Goal: Find specific page/section: Find specific page/section

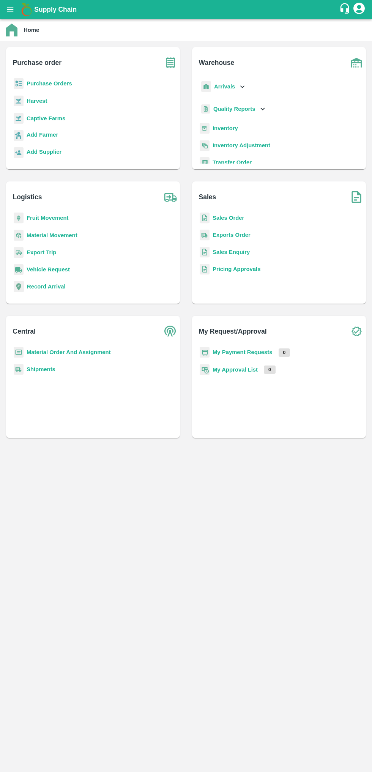
scroll to position [3, 0]
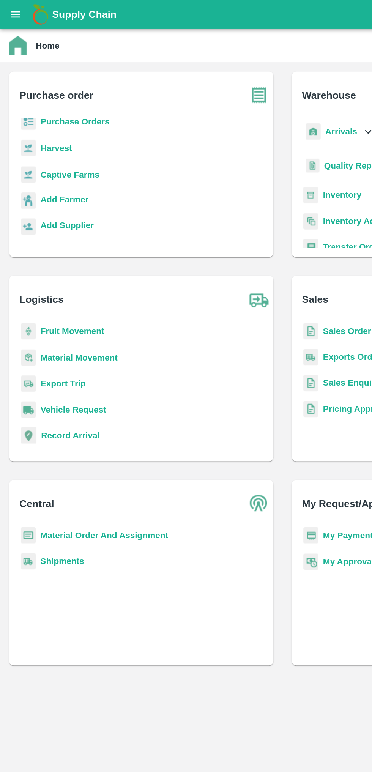
click at [50, 115] on b "Captive Farms" at bounding box center [46, 115] width 39 height 6
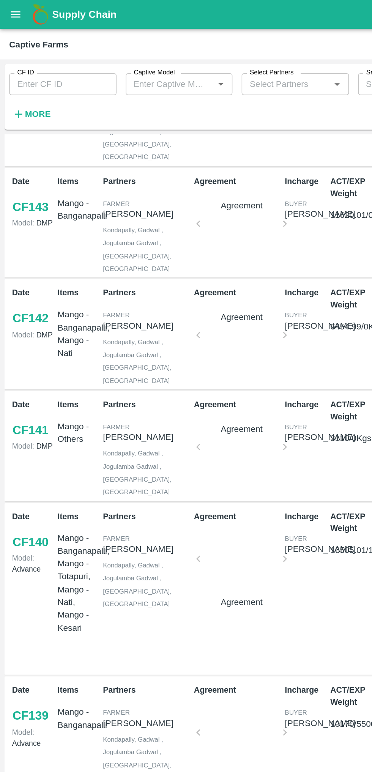
scroll to position [220, 0]
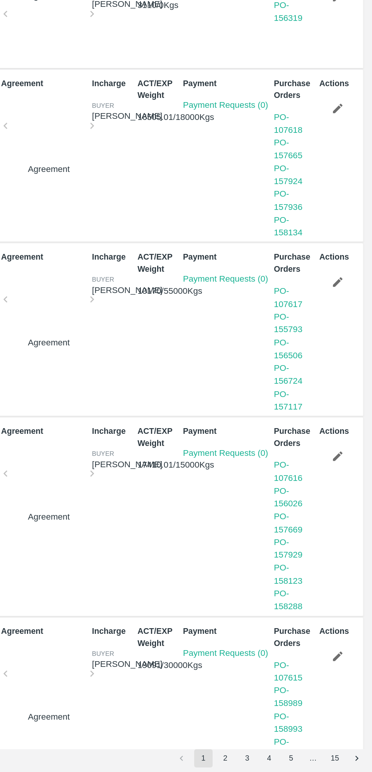
click at [290, 762] on button "3" at bounding box center [290, 763] width 12 height 12
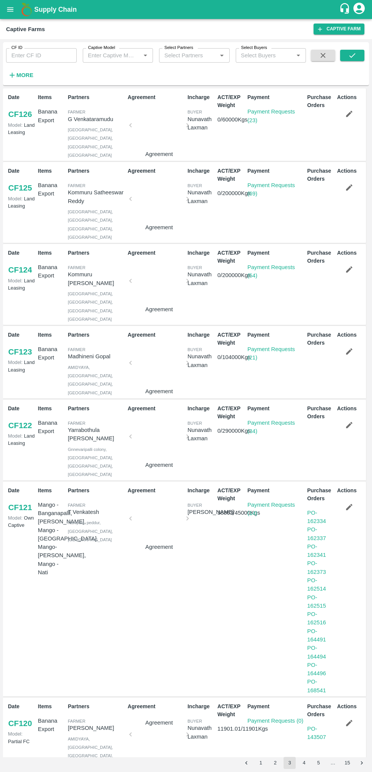
scroll to position [0, 0]
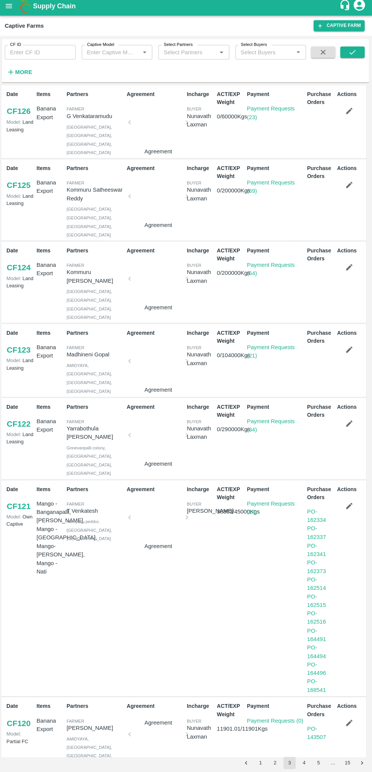
click at [258, 264] on link "Payment Requests (54)" at bounding box center [271, 271] width 47 height 14
click at [251, 193] on link "Payment Requests (69)" at bounding box center [271, 189] width 47 height 14
click at [263, 111] on link "Payment Requests (23)" at bounding box center [271, 116] width 47 height 14
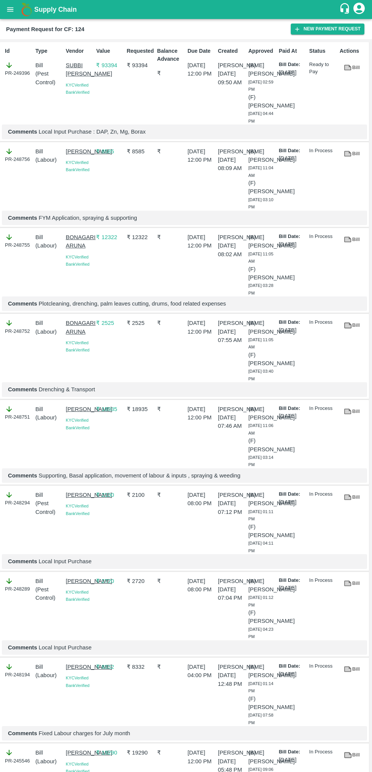
click at [355, 68] on link "Bill" at bounding box center [352, 67] width 24 height 13
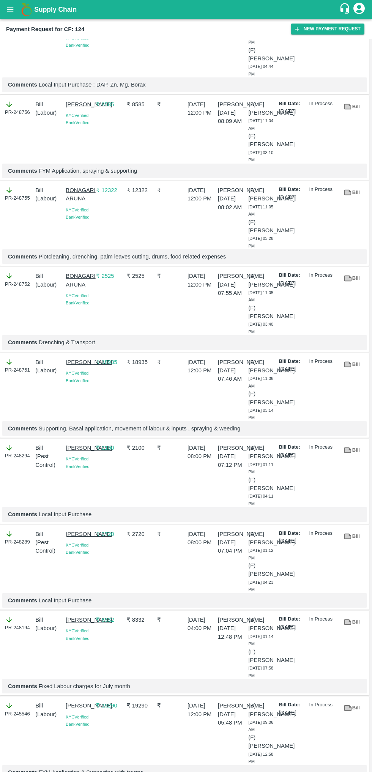
scroll to position [47, 0]
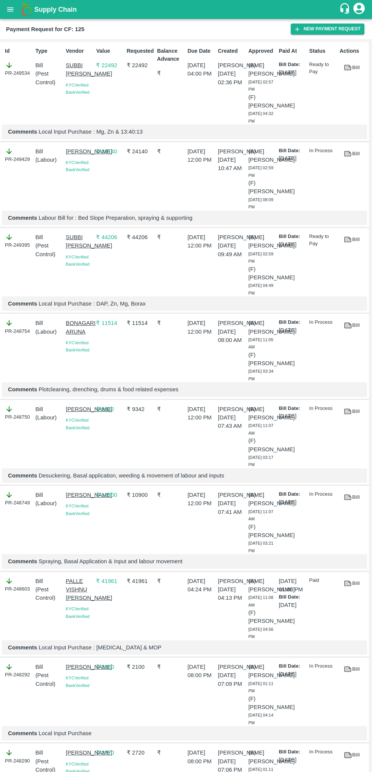
click at [315, 70] on p "Ready to Pay" at bounding box center [322, 68] width 27 height 14
click at [353, 68] on link "Bill" at bounding box center [352, 67] width 24 height 13
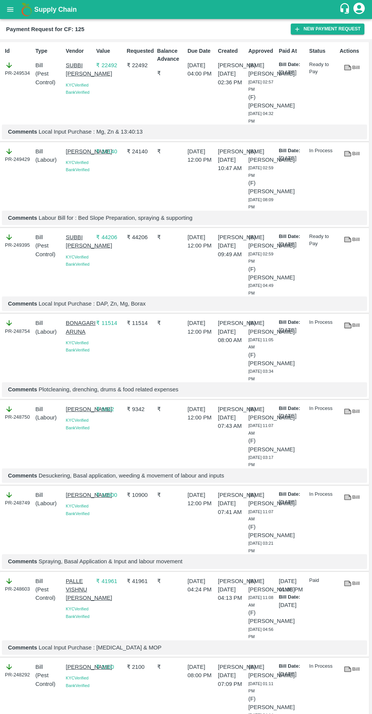
click at [347, 240] on icon at bounding box center [348, 240] width 6 height 4
click at [347, 68] on icon at bounding box center [348, 68] width 6 height 4
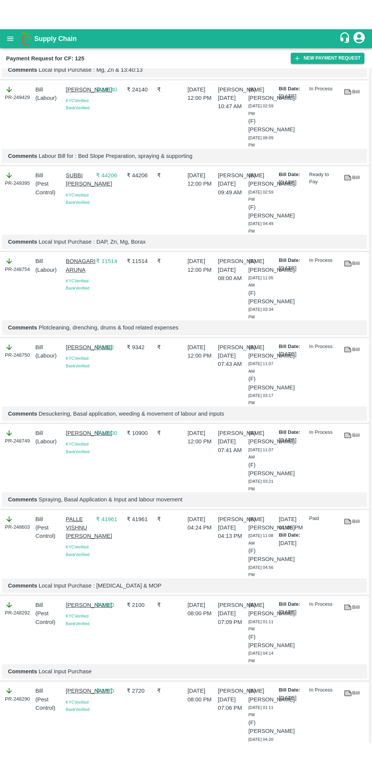
scroll to position [92, 0]
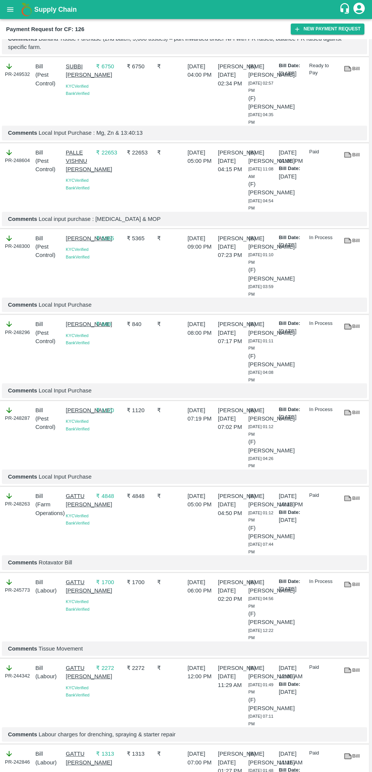
scroll to position [90, 0]
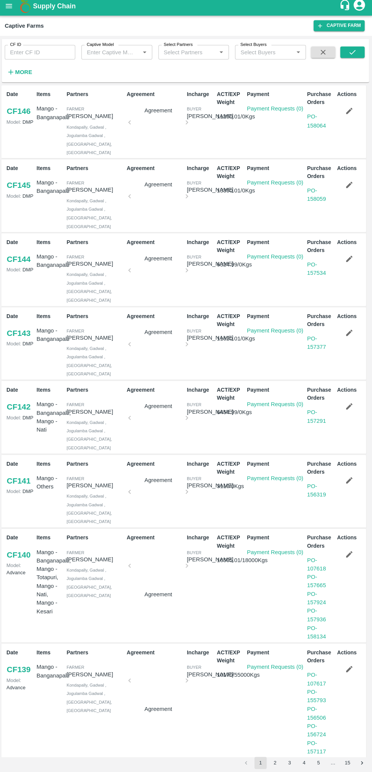
scroll to position [220, 0]
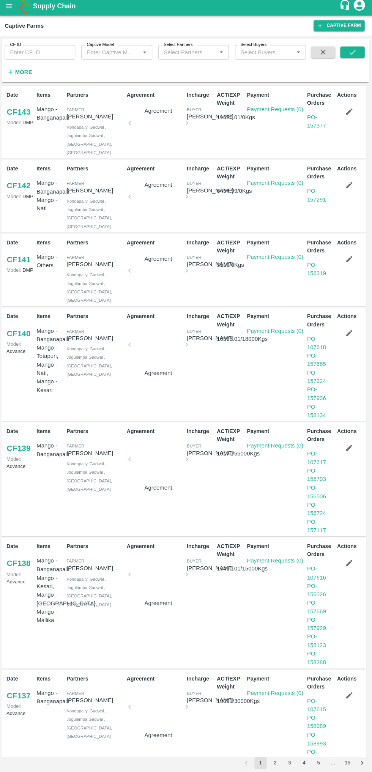
click at [278, 764] on button "2" at bounding box center [275, 763] width 12 height 12
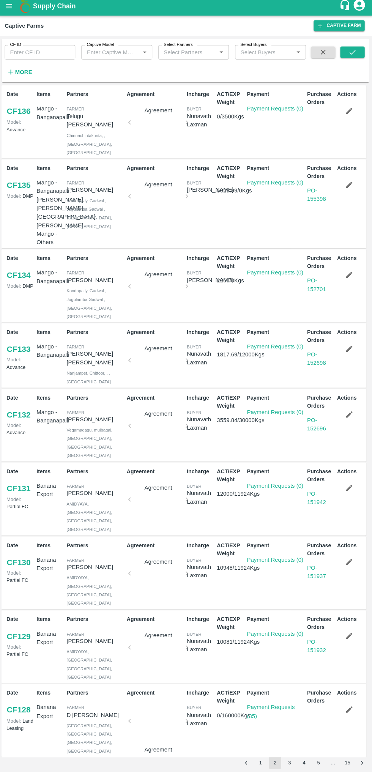
scroll to position [2, 0]
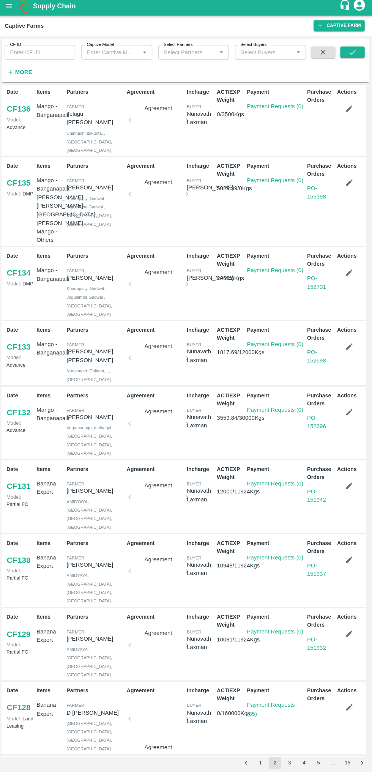
click at [269, 702] on link "Payment Requests (35)" at bounding box center [271, 709] width 47 height 14
click at [294, 764] on button "3" at bounding box center [290, 763] width 12 height 12
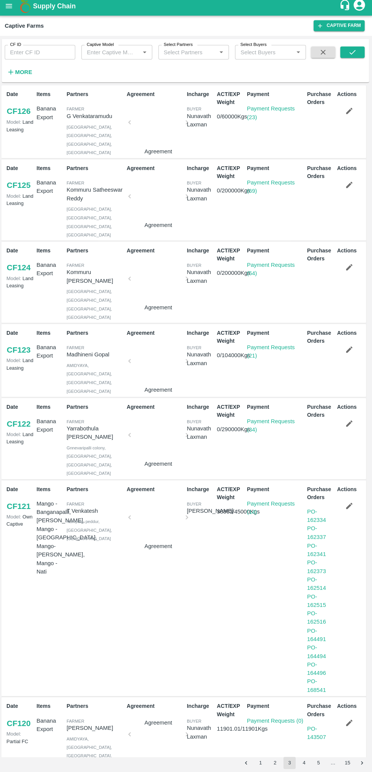
click at [265, 346] on link "Payment Requests (21)" at bounding box center [271, 353] width 47 height 14
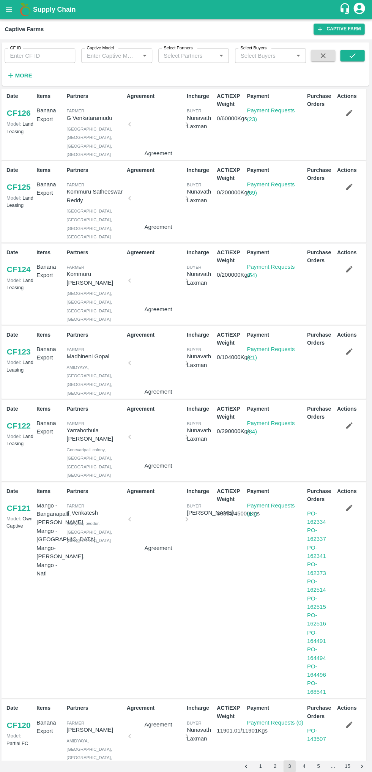
scroll to position [0, 0]
click at [254, 346] on link "Payment Requests (21)" at bounding box center [271, 353] width 47 height 14
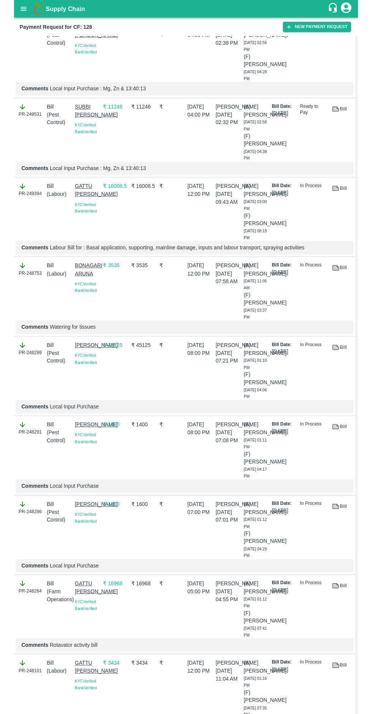
scroll to position [36, 0]
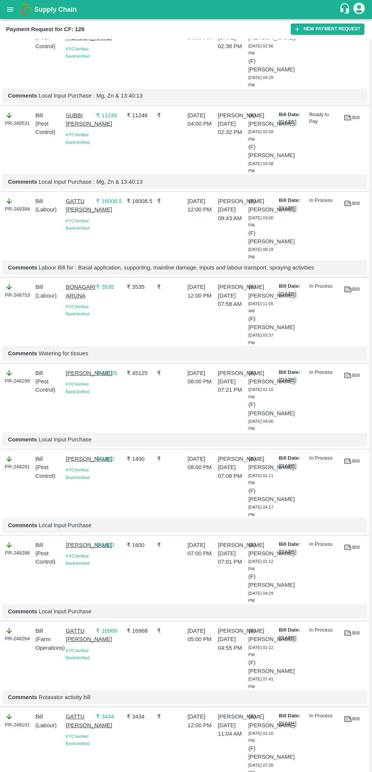
click at [353, 118] on link "Bill" at bounding box center [352, 117] width 24 height 13
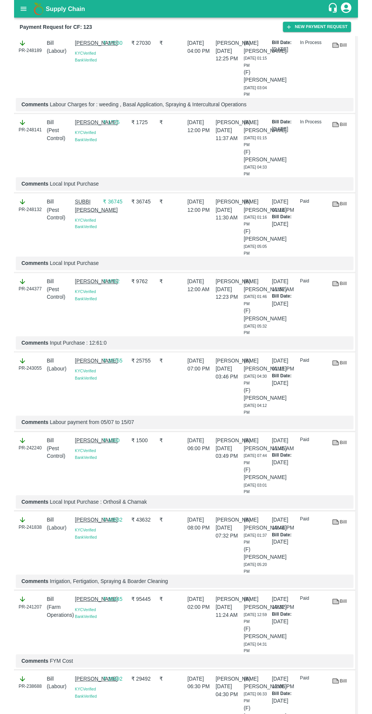
scroll to position [68, 0]
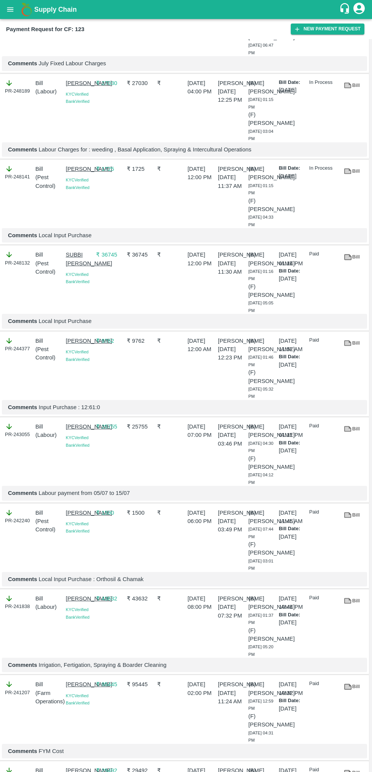
click at [346, 257] on icon at bounding box center [348, 257] width 6 height 4
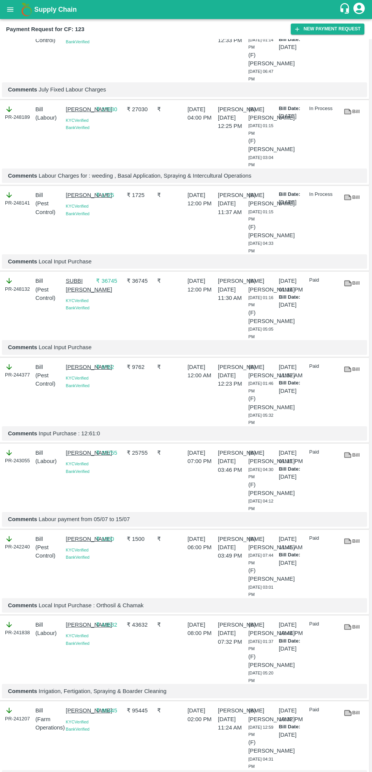
scroll to position [0, 0]
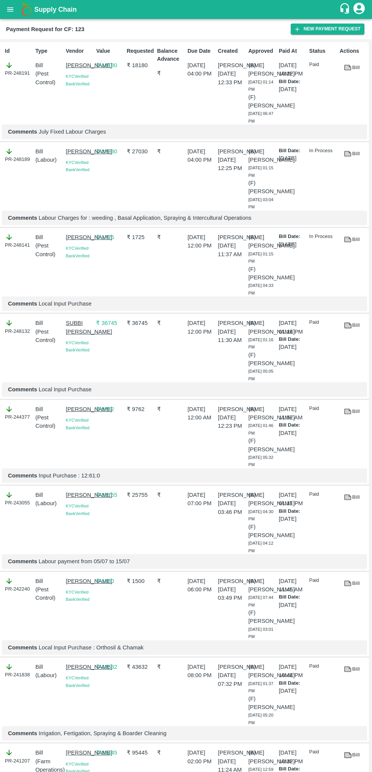
click at [355, 673] on link "Bill" at bounding box center [352, 669] width 24 height 13
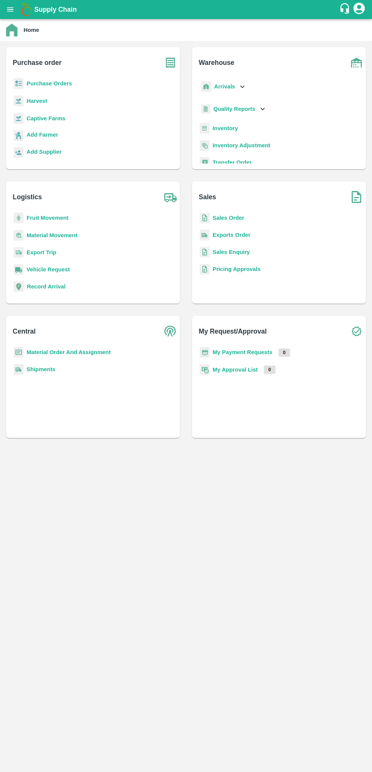
click at [42, 117] on b "Captive Farms" at bounding box center [46, 118] width 39 height 6
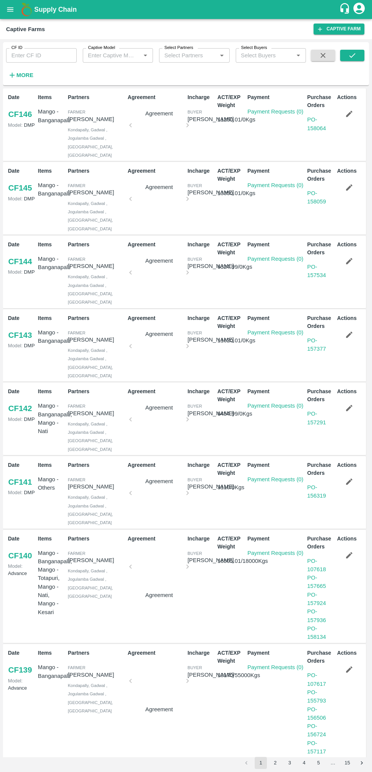
click at [290, 714] on button "3" at bounding box center [290, 763] width 12 height 12
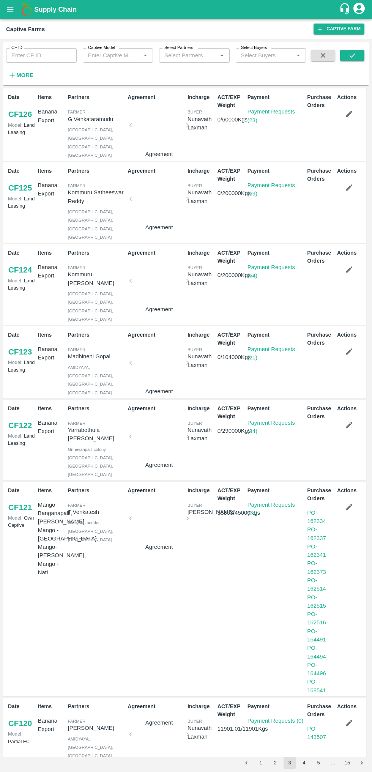
click at [261, 346] on link "Payment Requests (21)" at bounding box center [271, 353] width 47 height 14
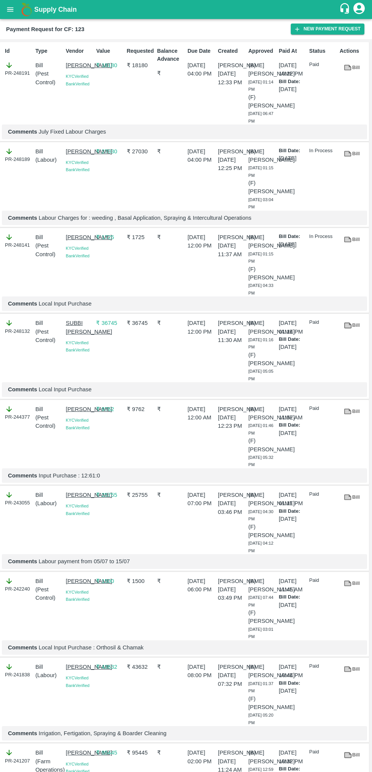
click at [347, 68] on icon at bounding box center [348, 68] width 6 height 4
click at [347, 66] on icon at bounding box center [348, 68] width 6 height 4
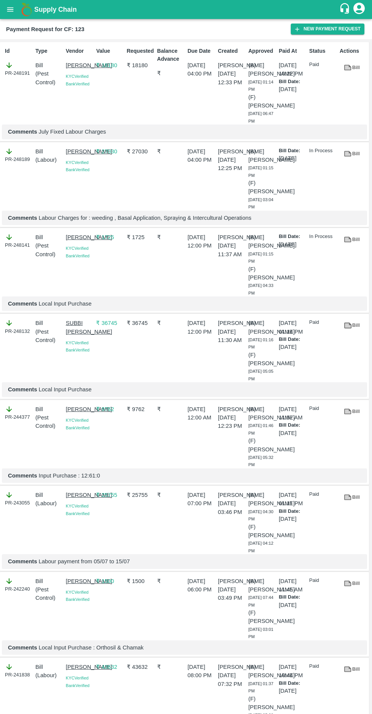
click at [350, 158] on icon at bounding box center [348, 154] width 8 height 8
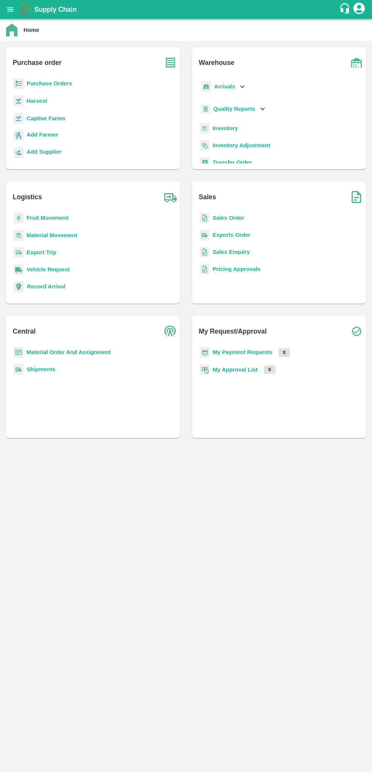
click at [54, 119] on b "Captive Farms" at bounding box center [46, 118] width 39 height 6
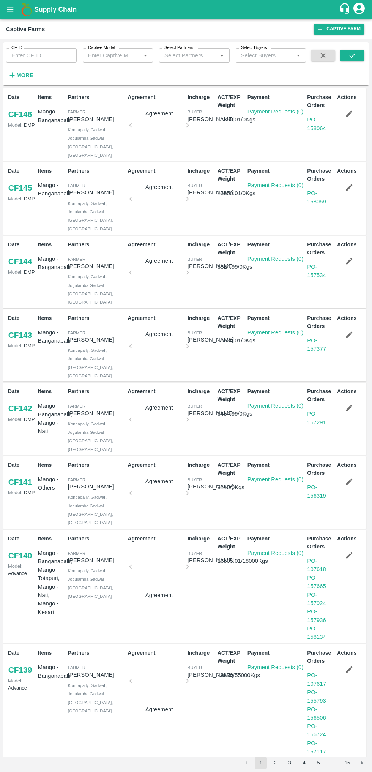
click at [304, 714] on button "4" at bounding box center [304, 763] width 12 height 12
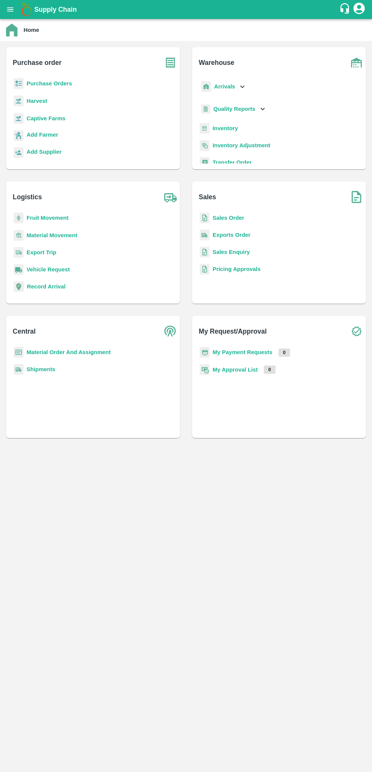
click at [41, 120] on b "Captive Farms" at bounding box center [46, 118] width 39 height 6
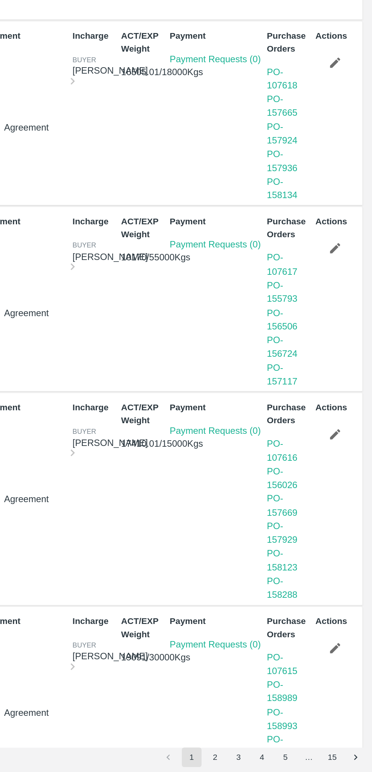
click at [290, 714] on button "3" at bounding box center [290, 763] width 12 height 12
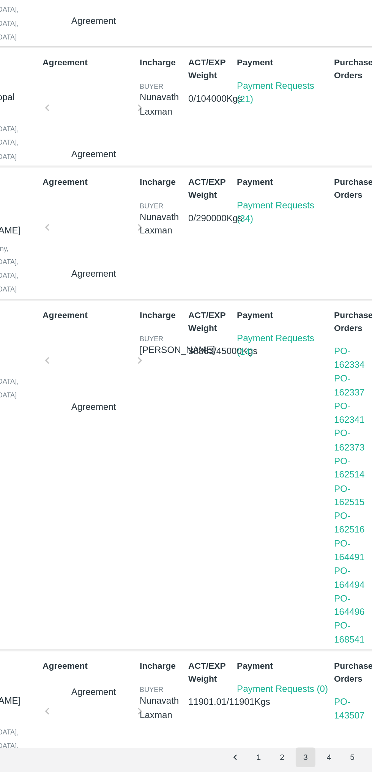
click at [264, 346] on link "Payment Requests (21)" at bounding box center [271, 353] width 47 height 14
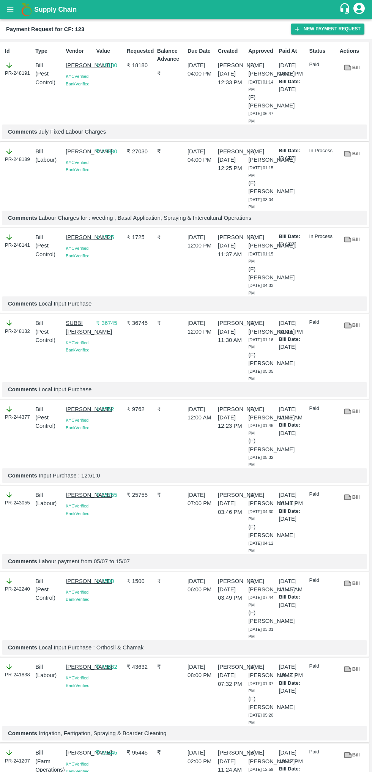
click at [355, 68] on link "Bill" at bounding box center [352, 67] width 24 height 13
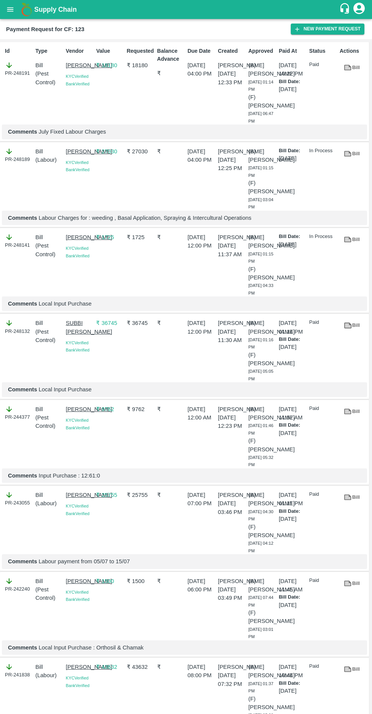
click at [347, 154] on icon at bounding box center [348, 154] width 6 height 4
